Goal: Share content

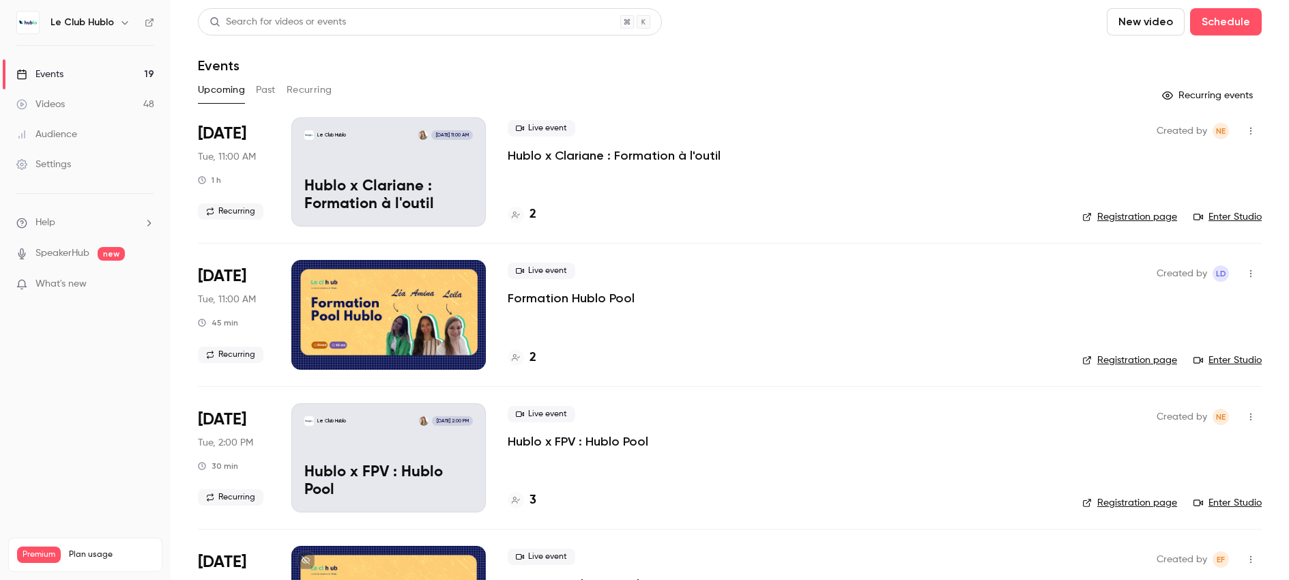
click at [307, 89] on button "Recurring" at bounding box center [310, 90] width 46 height 22
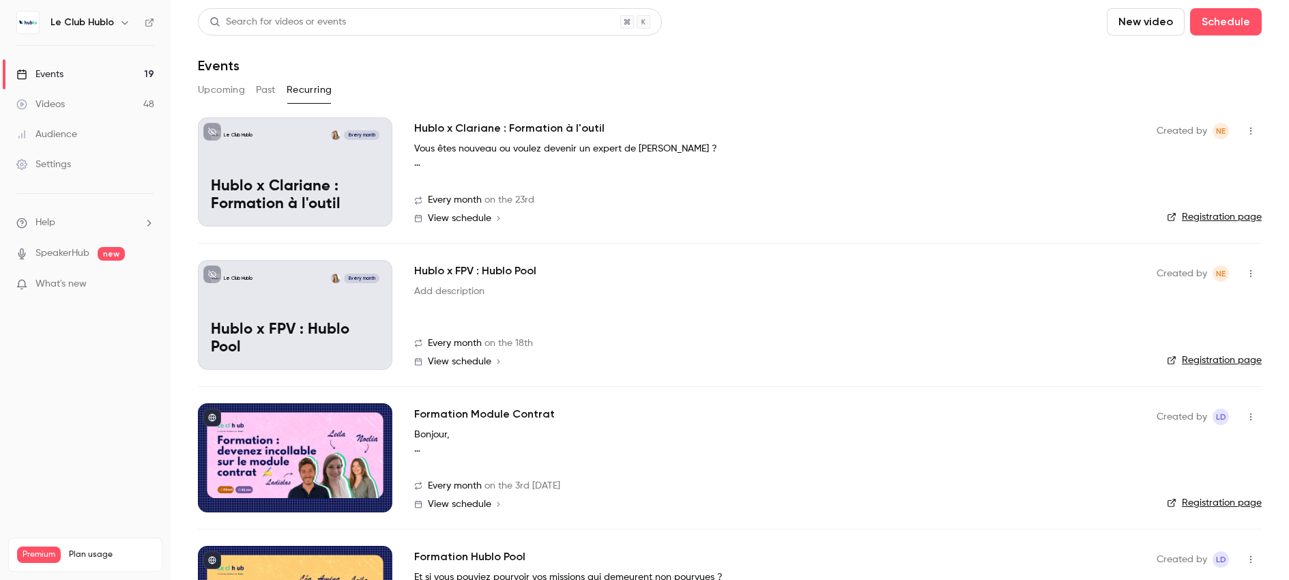
click at [1250, 130] on icon "button" at bounding box center [1250, 132] width 1 height 8
click at [1216, 157] on li "Share" at bounding box center [1187, 165] width 147 height 35
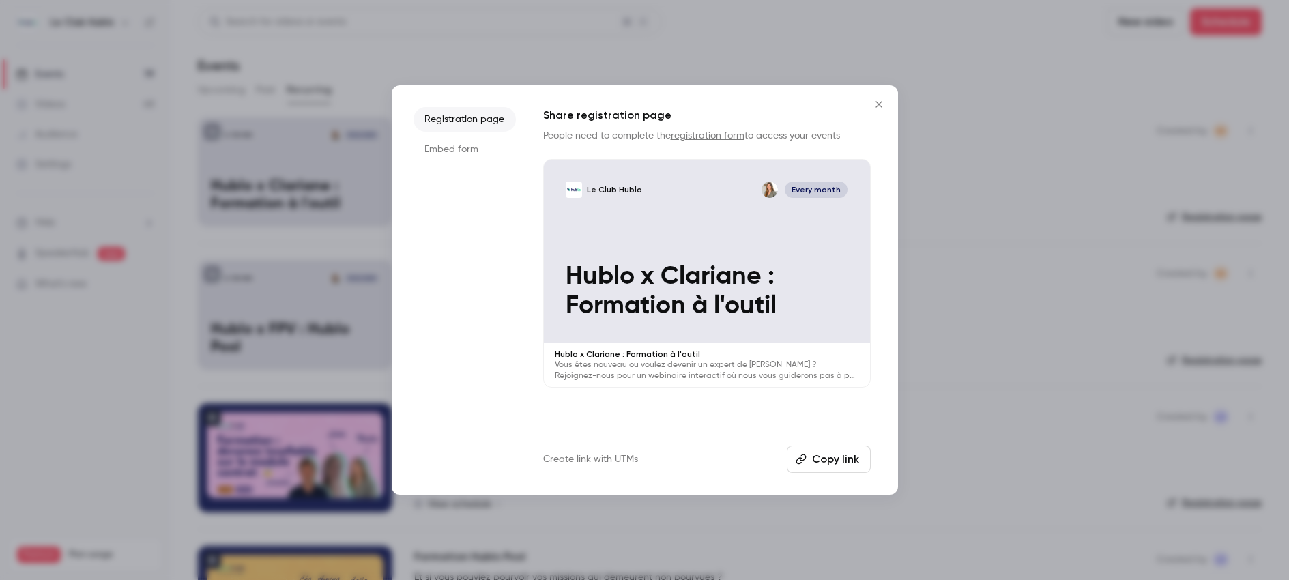
click at [831, 461] on button "Copy link" at bounding box center [829, 459] width 84 height 27
click at [881, 106] on icon "Close" at bounding box center [879, 104] width 6 height 6
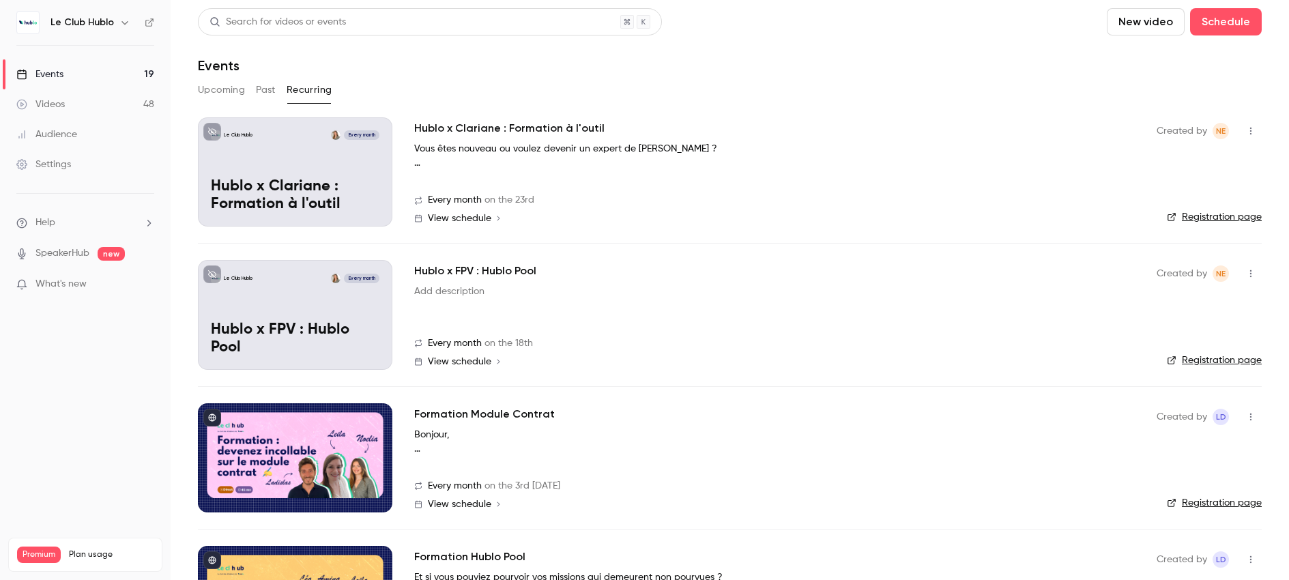
scroll to position [2, 0]
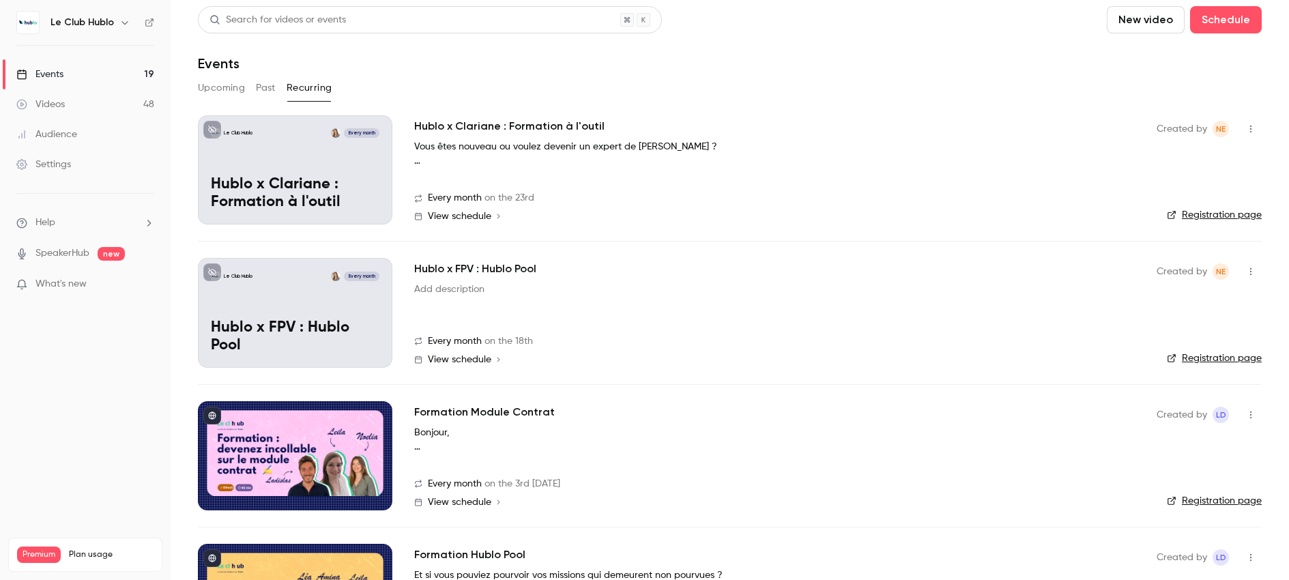
click at [625, 275] on div "Hublo x FPV : Hublo Pool Add description" at bounding box center [774, 278] width 721 height 35
click at [234, 96] on button "Upcoming" at bounding box center [221, 88] width 47 height 22
